Goal: Information Seeking & Learning: Check status

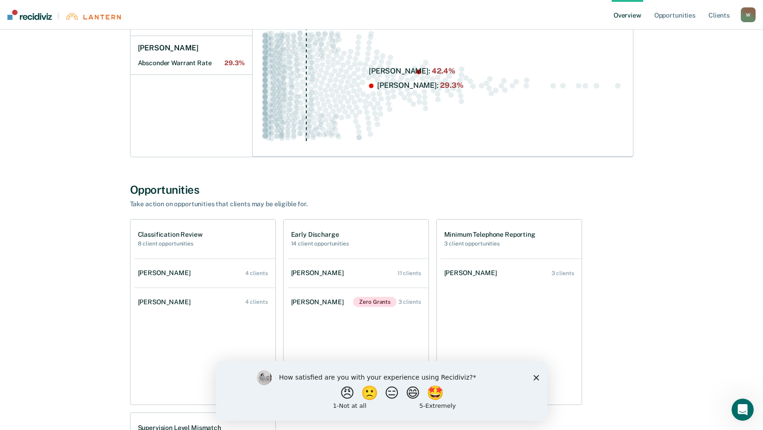
scroll to position [185, 0]
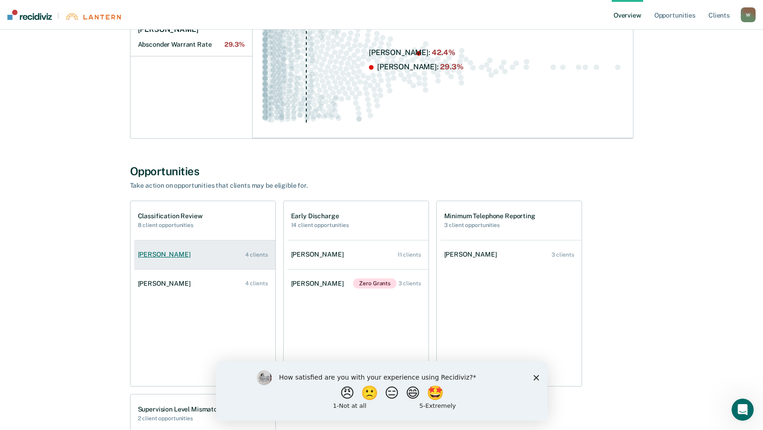
click at [152, 259] on div "[PERSON_NAME]" at bounding box center [166, 255] width 56 height 8
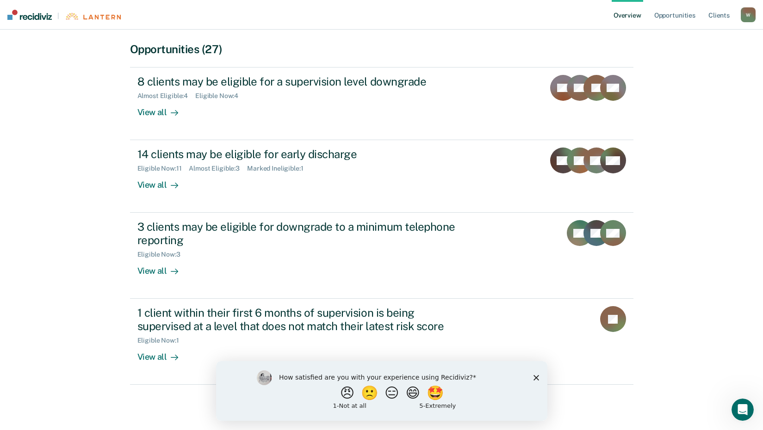
scroll to position [185, 0]
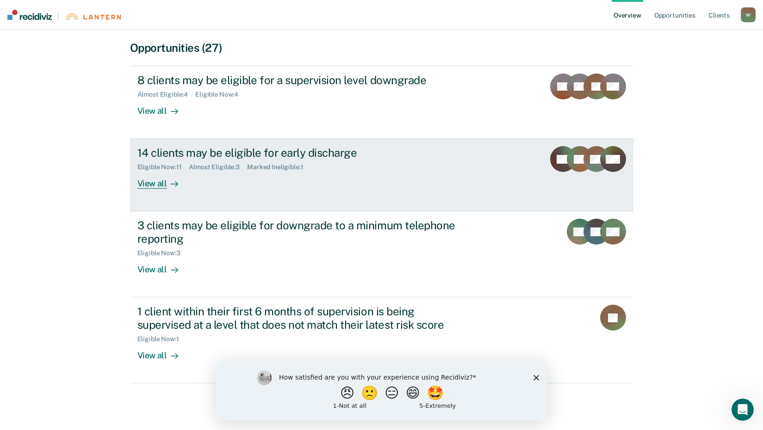
click at [233, 153] on div "14 clients may be eligible for early discharge" at bounding box center [299, 152] width 325 height 13
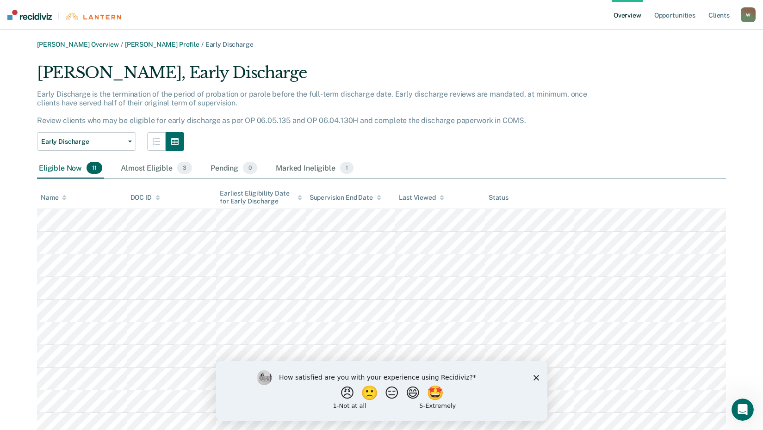
click at [746, 14] on div "W" at bounding box center [748, 14] width 15 height 15
click at [715, 13] on link "Client s" at bounding box center [718, 15] width 25 height 30
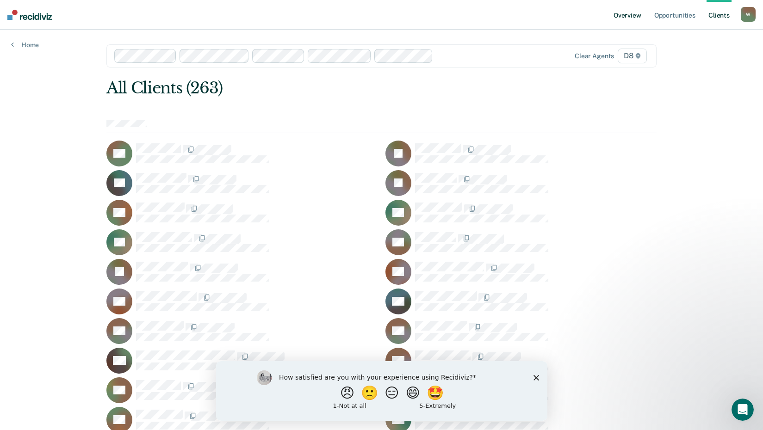
click at [623, 13] on link "Overview" at bounding box center [627, 15] width 31 height 30
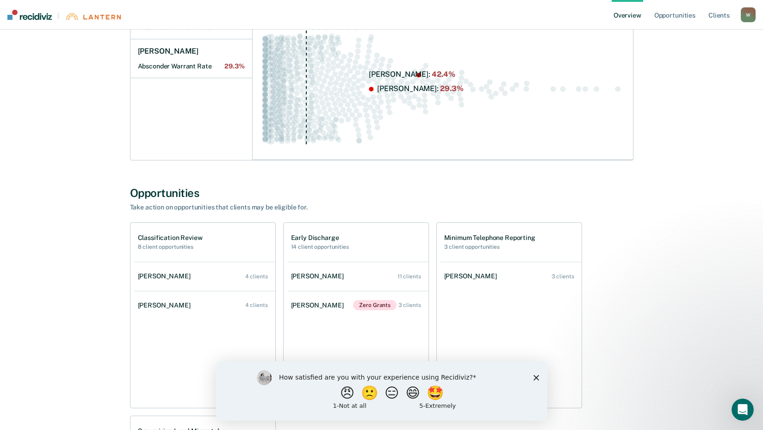
scroll to position [231, 0]
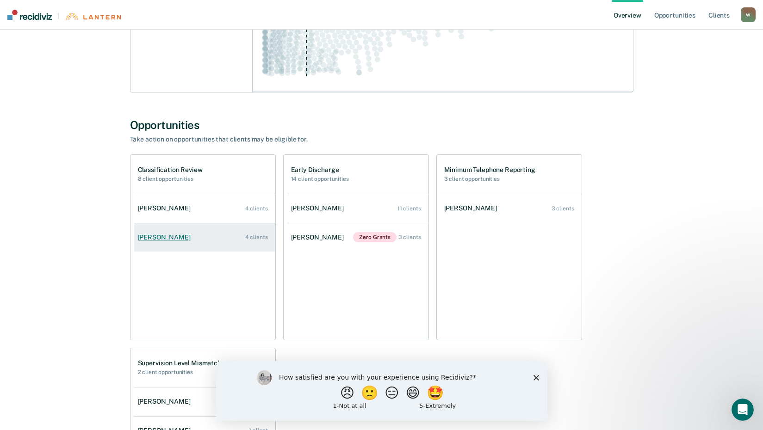
click at [153, 244] on link "[PERSON_NAME] 4 clients" at bounding box center [204, 237] width 141 height 26
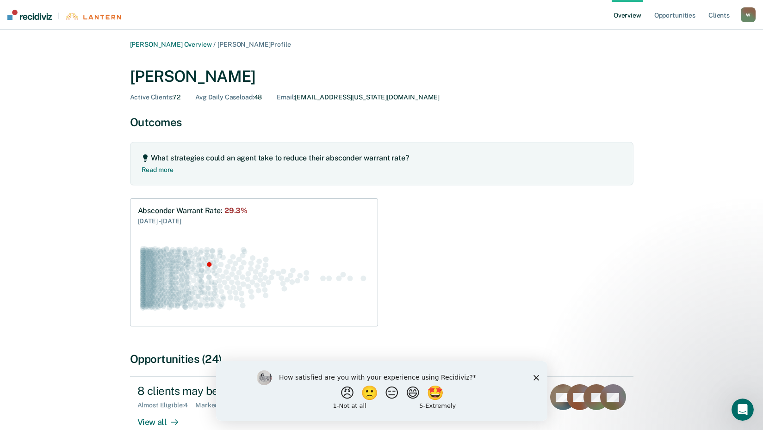
click at [636, 13] on link "Overview" at bounding box center [627, 15] width 31 height 30
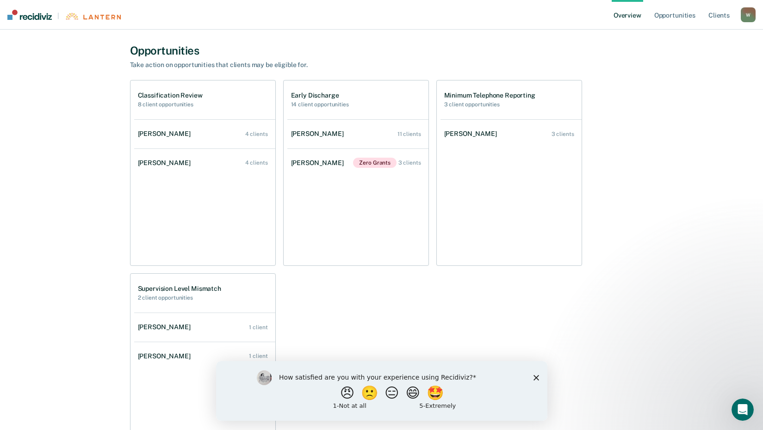
scroll to position [252, 0]
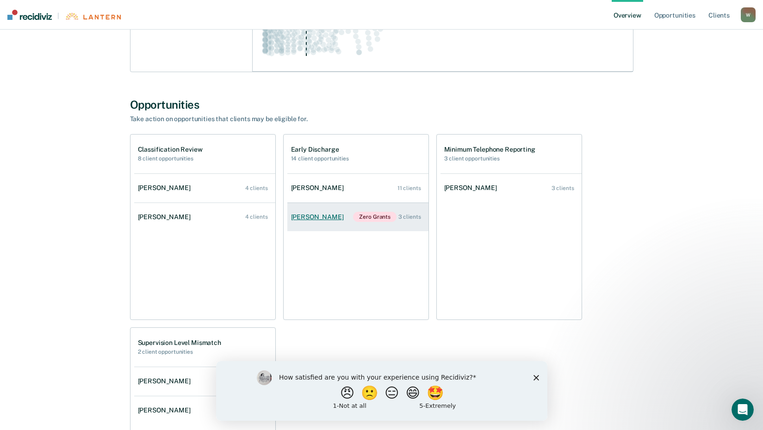
click at [315, 217] on div "[PERSON_NAME]" at bounding box center [319, 217] width 56 height 8
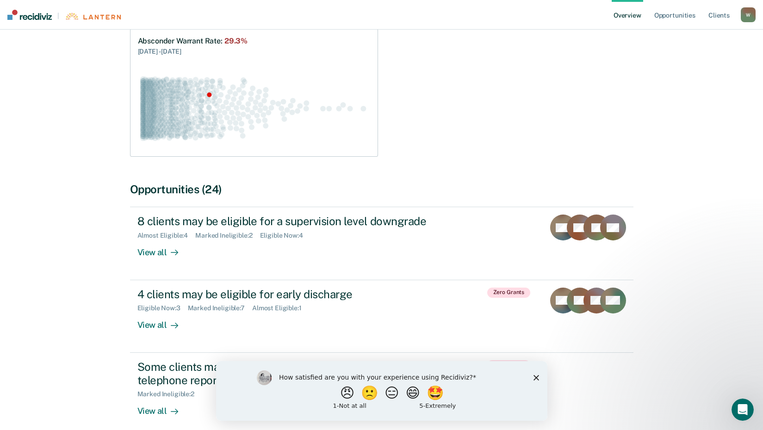
scroll to position [185, 0]
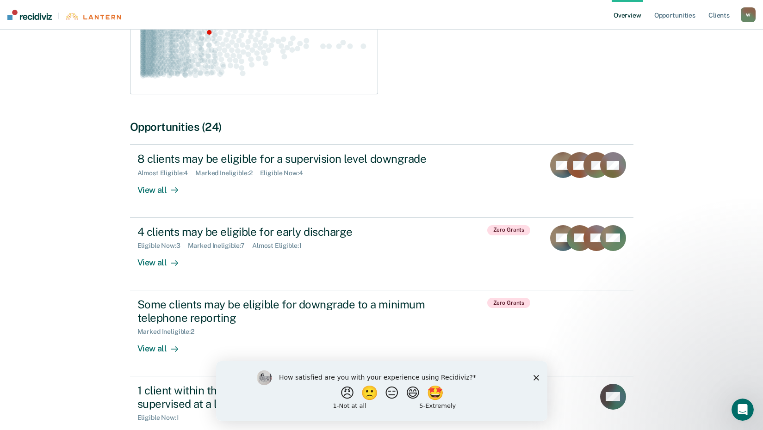
click at [753, 15] on div "W" at bounding box center [748, 14] width 15 height 15
click at [753, 16] on div "W" at bounding box center [748, 14] width 15 height 15
click at [745, 14] on div "W" at bounding box center [748, 14] width 15 height 15
click at [527, 71] on div "Absconder Warrant Rate : 29.3% [DATE] - [DATE]" at bounding box center [381, 30] width 503 height 128
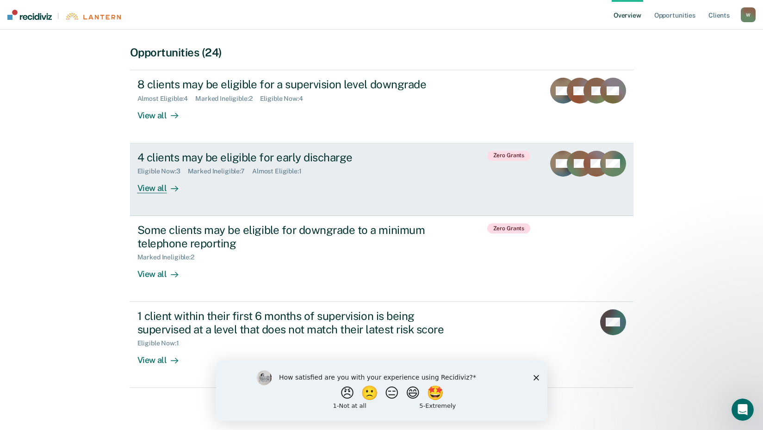
scroll to position [266, 0]
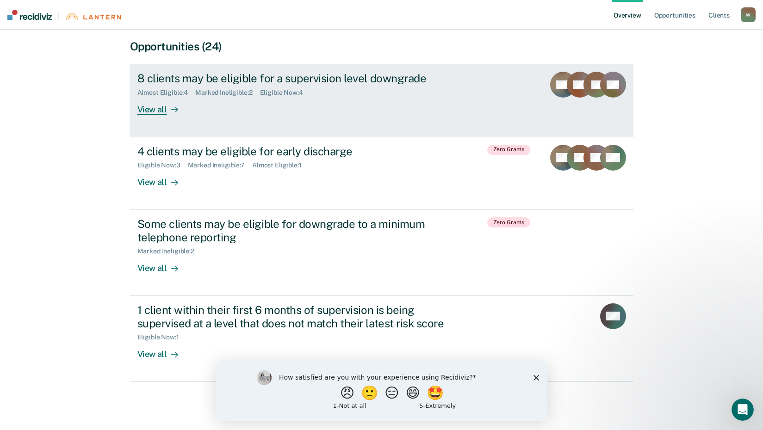
click at [173, 87] on div "Almost Eligible : 4 Marked Ineligible : 2 Eligible Now : 4" at bounding box center [299, 91] width 325 height 12
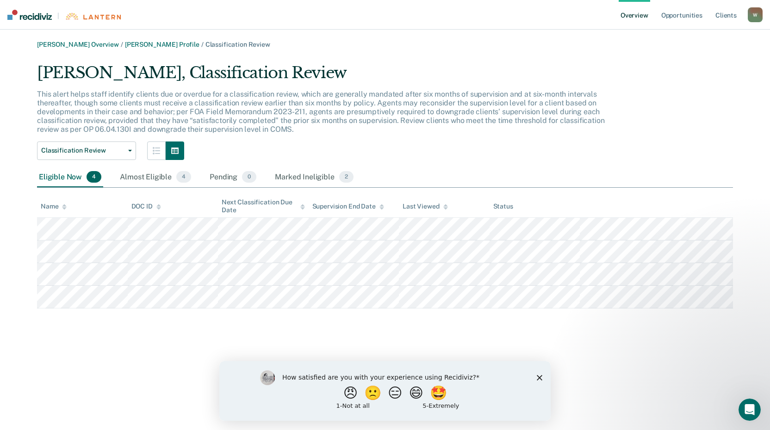
click at [756, 12] on div "W" at bounding box center [755, 14] width 15 height 15
click at [727, 16] on link "Client s" at bounding box center [725, 15] width 25 height 30
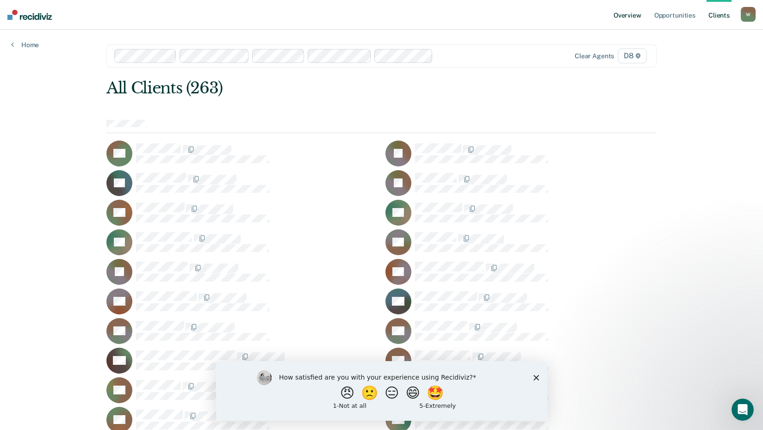
click at [624, 18] on link "Overview" at bounding box center [627, 15] width 31 height 30
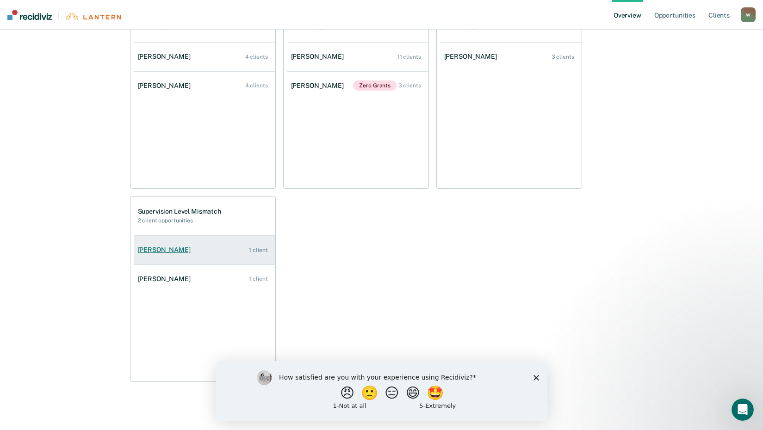
scroll to position [390, 0]
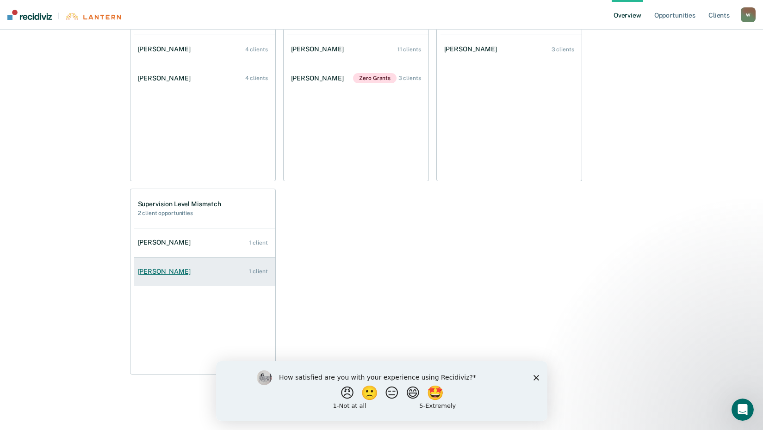
click at [161, 274] on div "[PERSON_NAME]" at bounding box center [166, 272] width 56 height 8
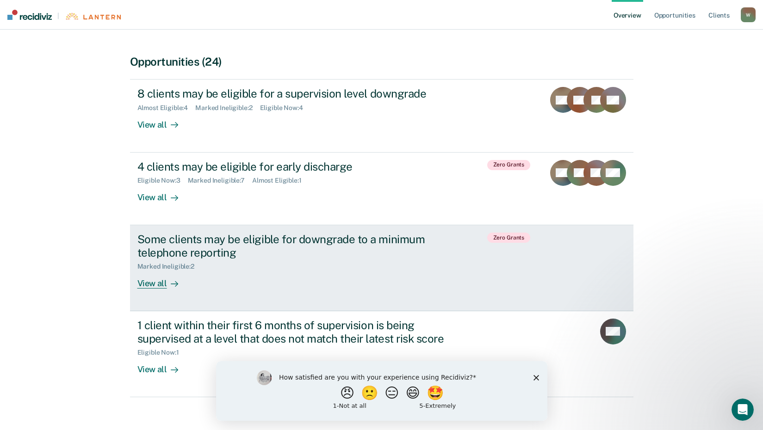
scroll to position [266, 0]
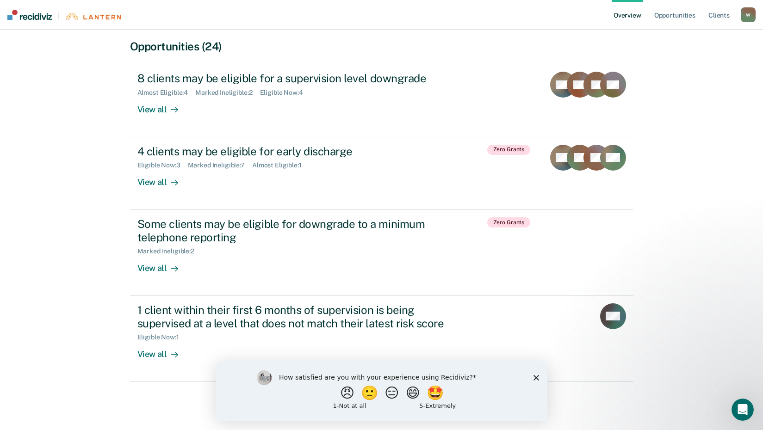
click at [750, 12] on div "W" at bounding box center [748, 14] width 15 height 15
click at [626, 13] on link "Overview" at bounding box center [627, 15] width 31 height 30
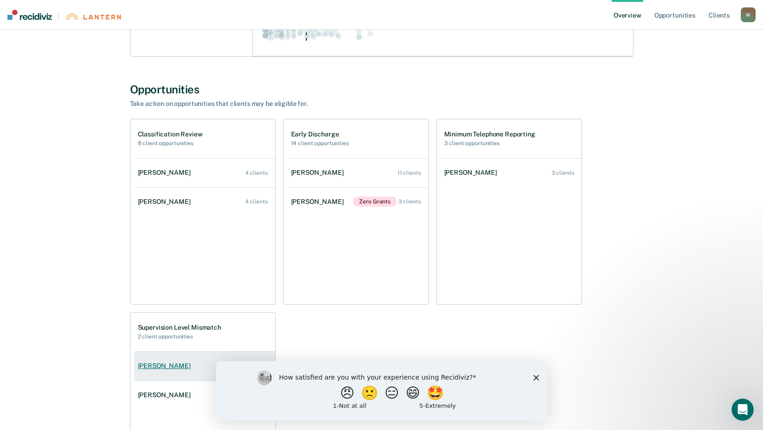
scroll to position [370, 0]
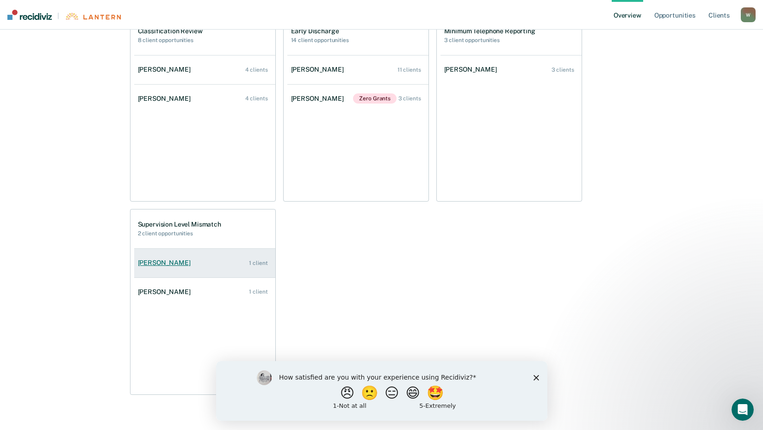
click at [180, 264] on div "[PERSON_NAME]" at bounding box center [166, 263] width 56 height 8
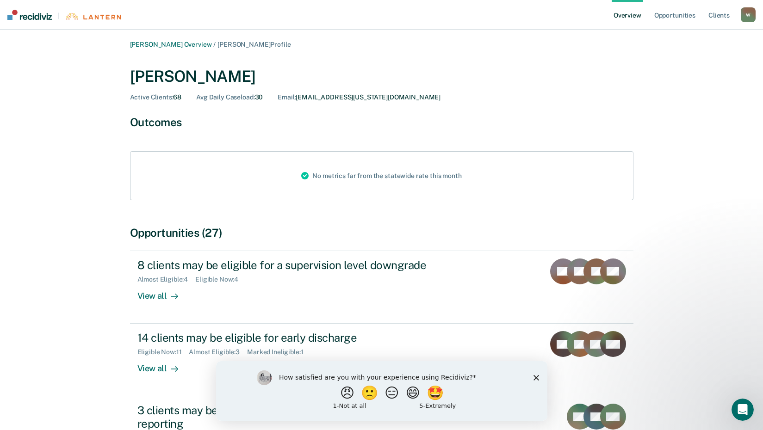
click at [745, 16] on div "W" at bounding box center [748, 14] width 15 height 15
click at [724, 17] on link "Client s" at bounding box center [718, 15] width 25 height 30
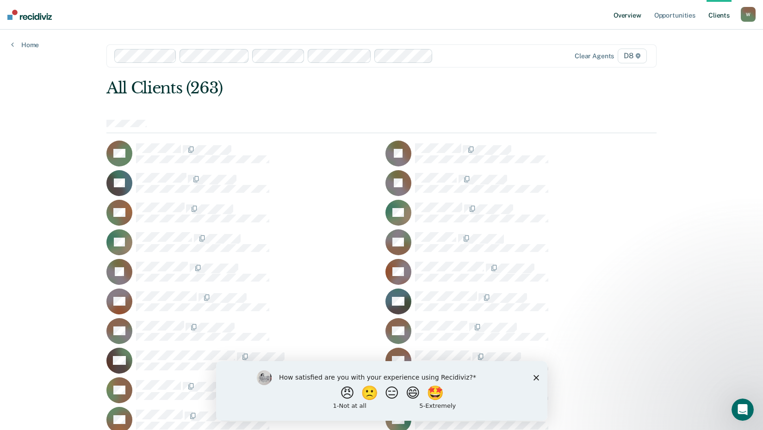
click at [620, 17] on link "Overview" at bounding box center [627, 15] width 31 height 30
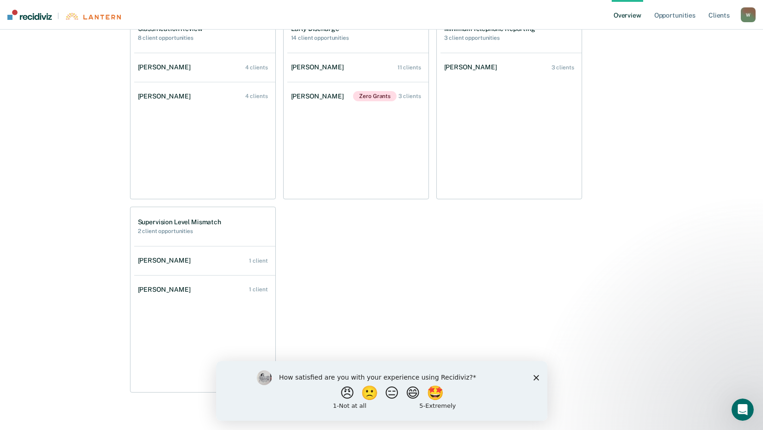
scroll to position [390, 0]
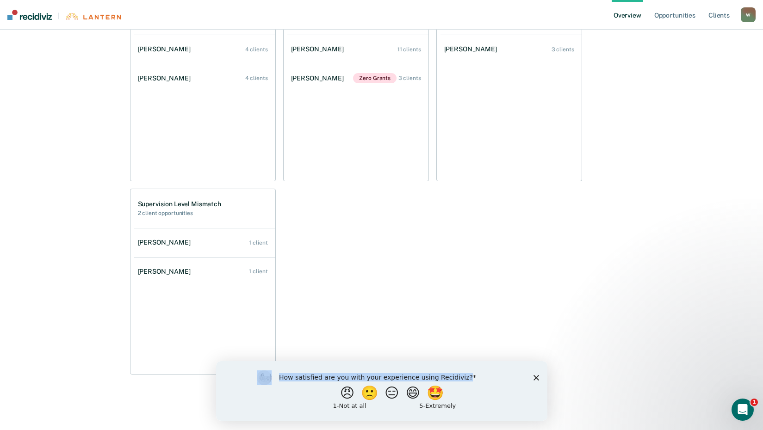
click at [535, 380] on div "How satisfied are you with your experience using Recidiviz? 😠 🙁 😑 😄 🤩 1 - Not a…" at bounding box center [381, 391] width 331 height 60
click at [535, 378] on polygon "Close survey" at bounding box center [536, 378] width 6 height 6
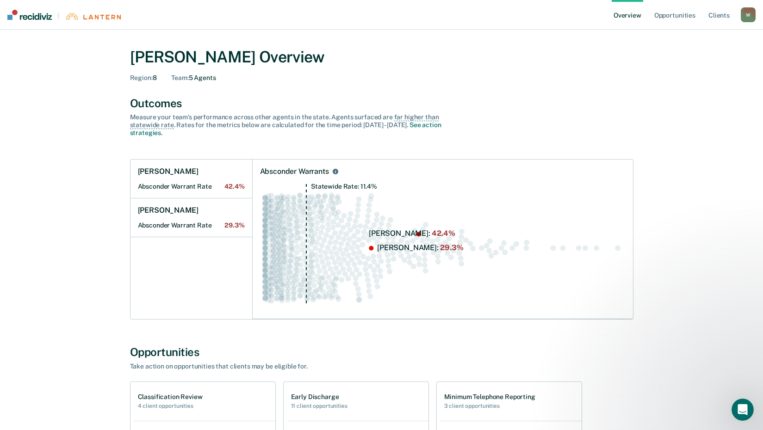
scroll to position [0, 0]
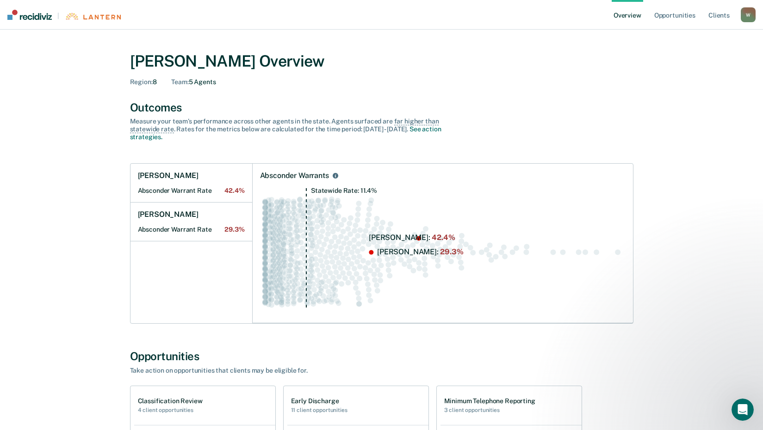
click at [750, 15] on div "W" at bounding box center [748, 14] width 15 height 15
click at [625, 13] on link "Overview" at bounding box center [627, 15] width 31 height 30
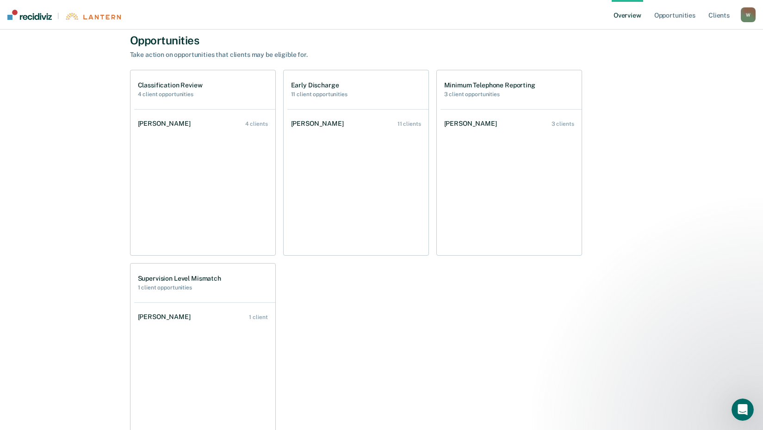
scroll to position [324, 0]
